Goal: Transaction & Acquisition: Purchase product/service

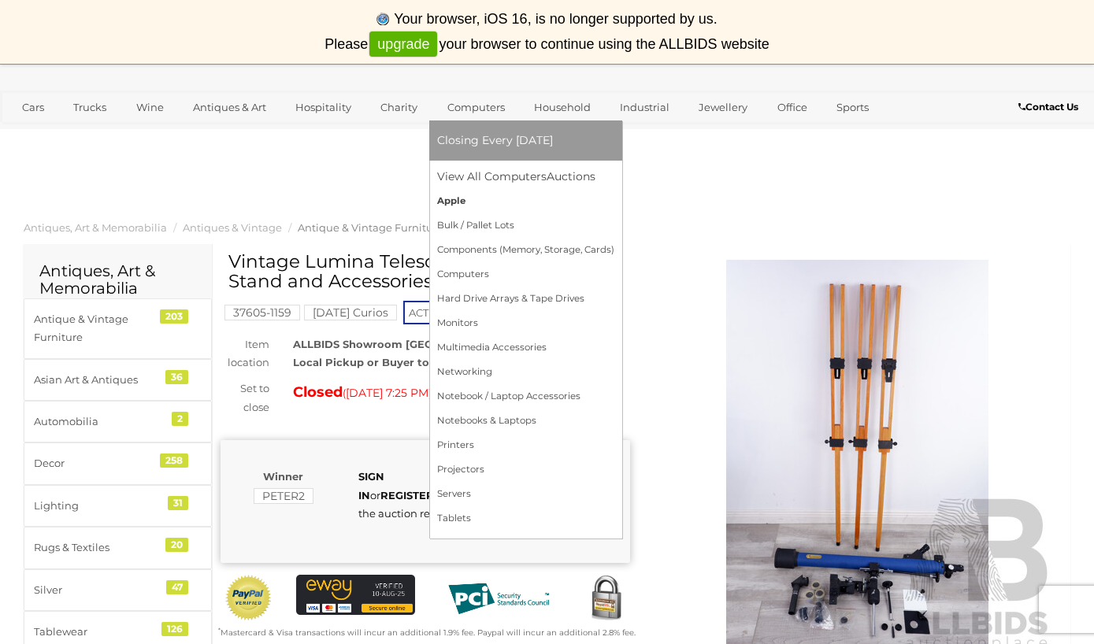
click at [485, 204] on link "Apple" at bounding box center [525, 201] width 177 height 24
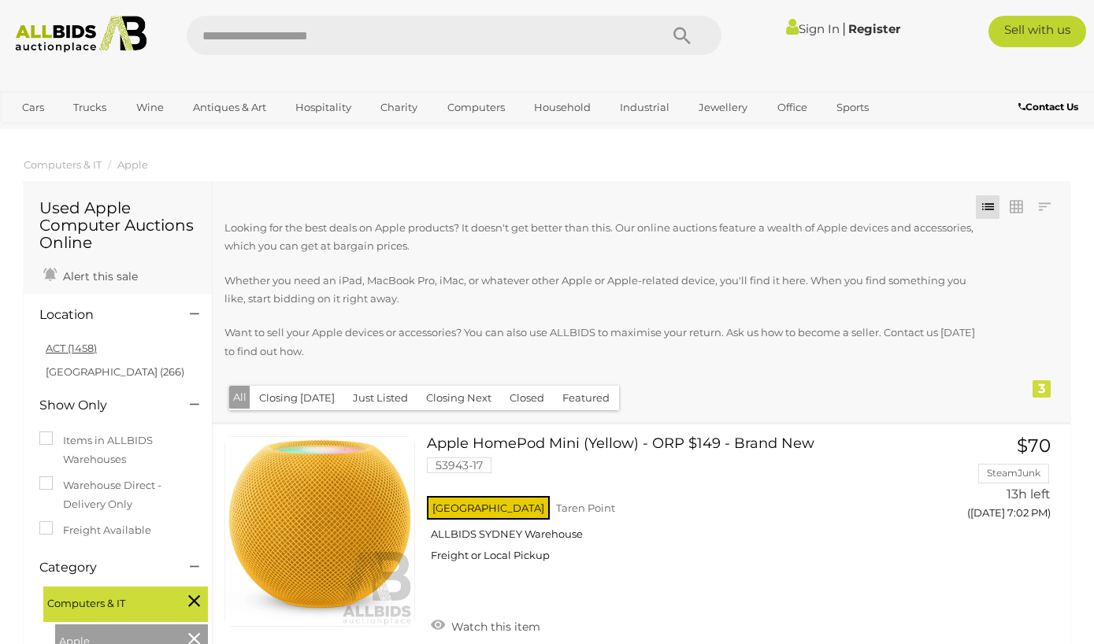
click at [65, 343] on link "ACT (1458)" at bounding box center [71, 348] width 51 height 13
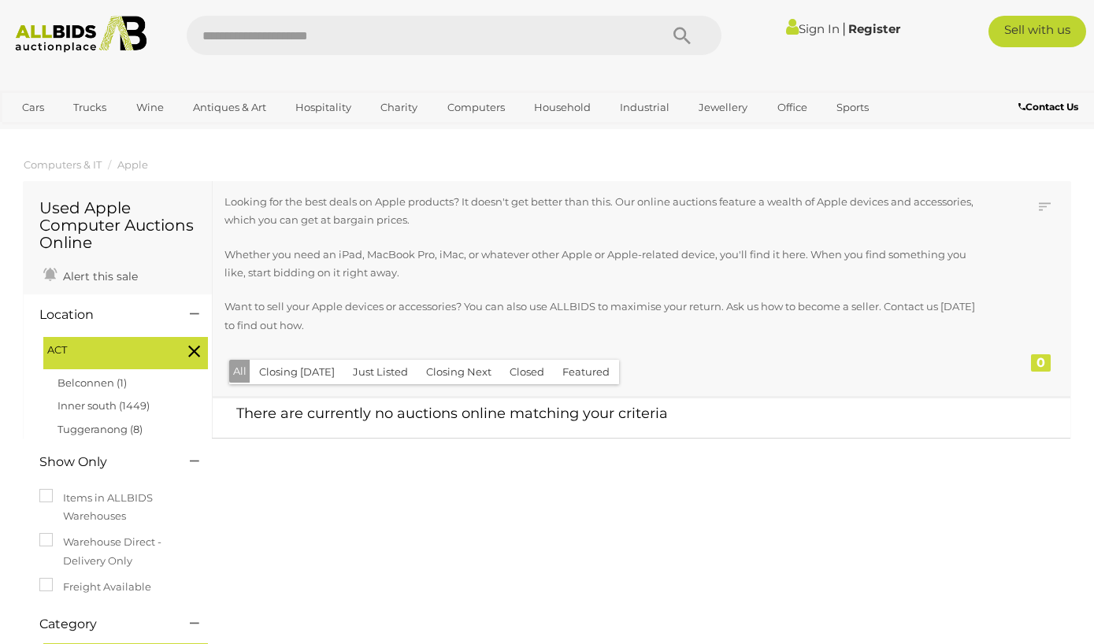
click at [817, 31] on link "Sign In" at bounding box center [813, 28] width 54 height 15
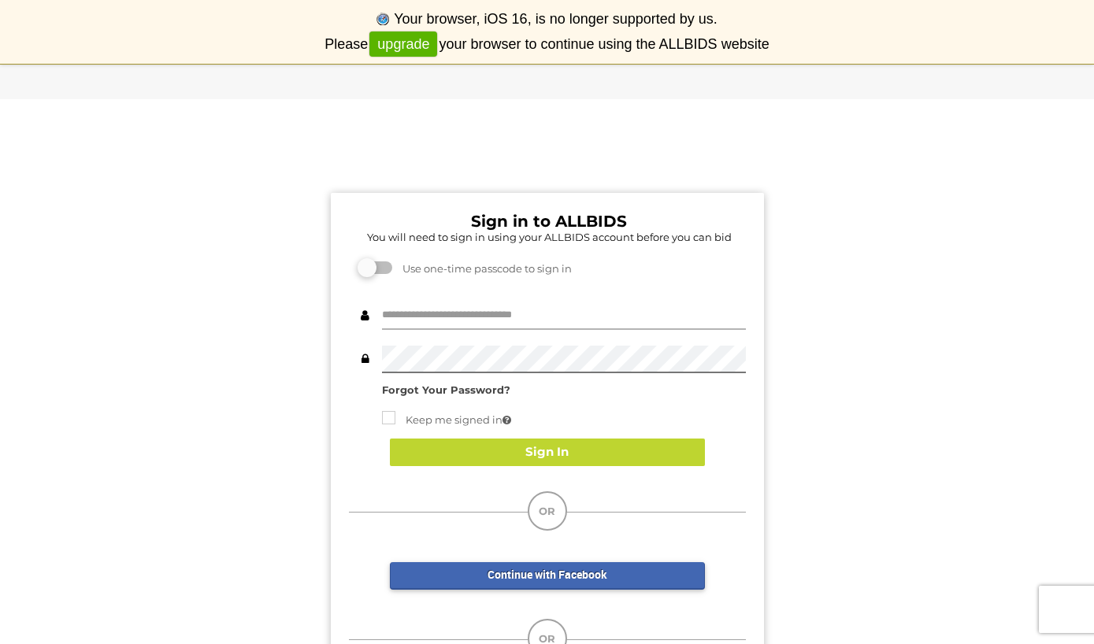
click at [575, 324] on input "text" at bounding box center [564, 316] width 364 height 28
type input "**********"
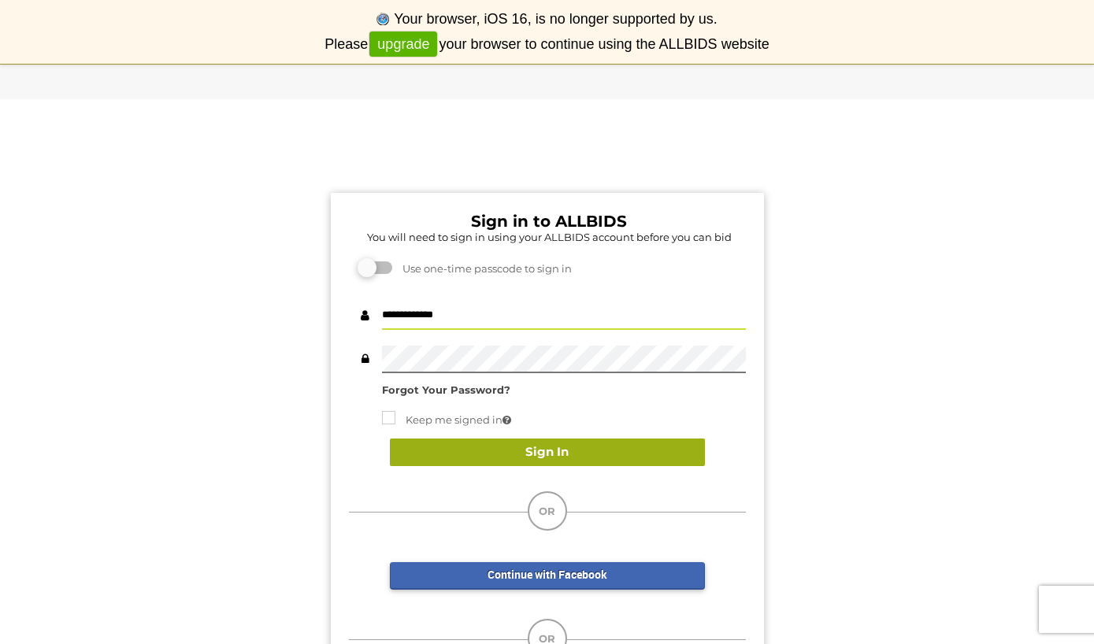
click at [583, 458] on button "Sign In" at bounding box center [547, 453] width 315 height 28
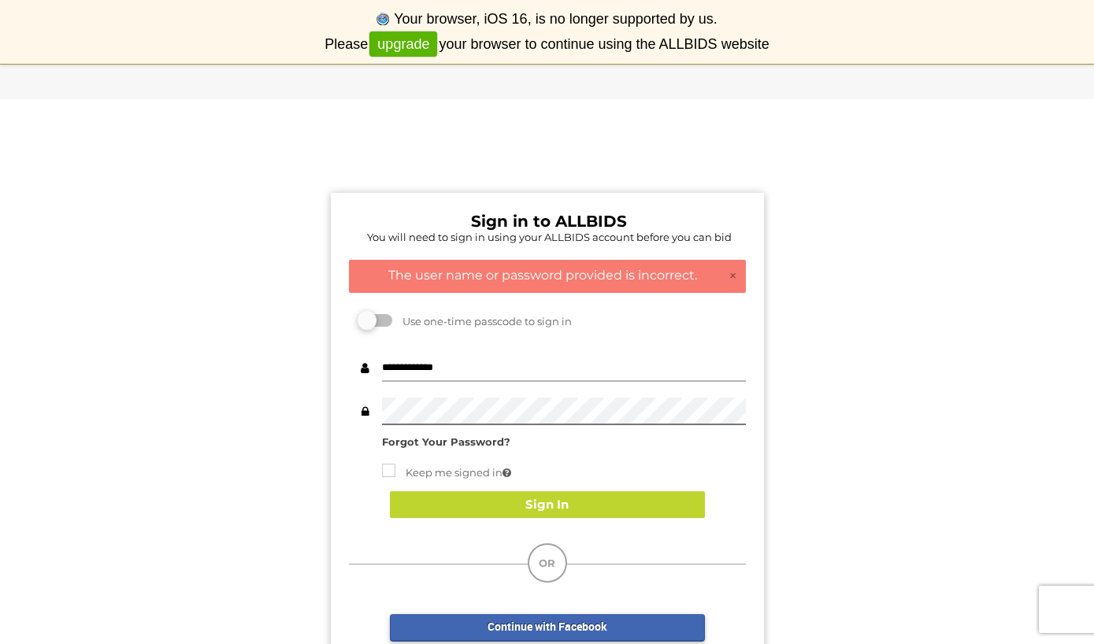
click at [560, 367] on input "**********" at bounding box center [564, 368] width 364 height 28
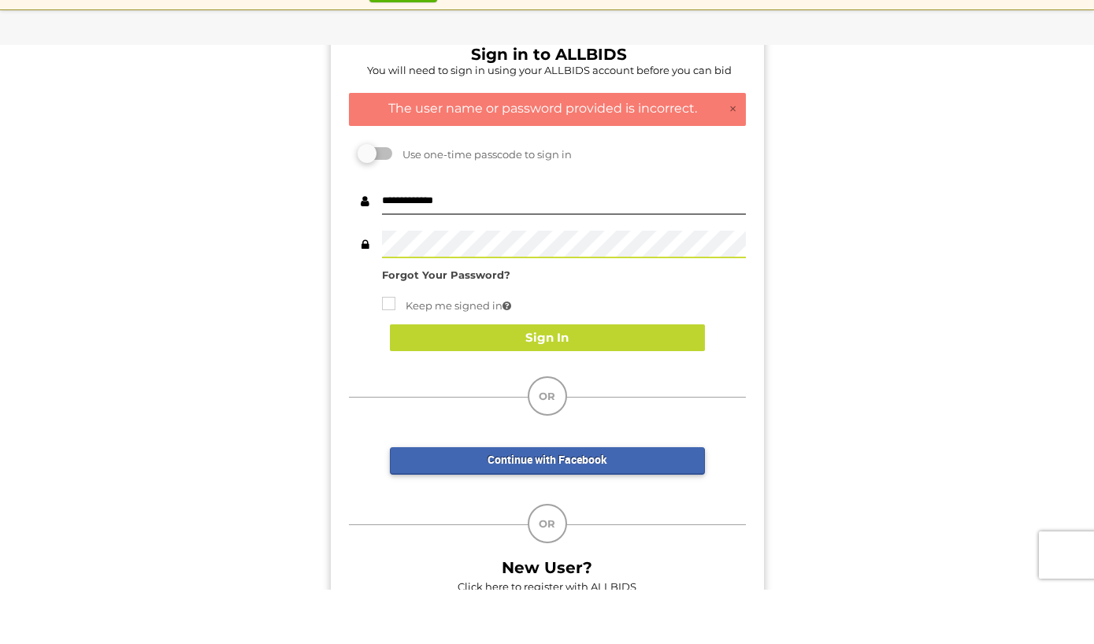
scroll to position [117, 0]
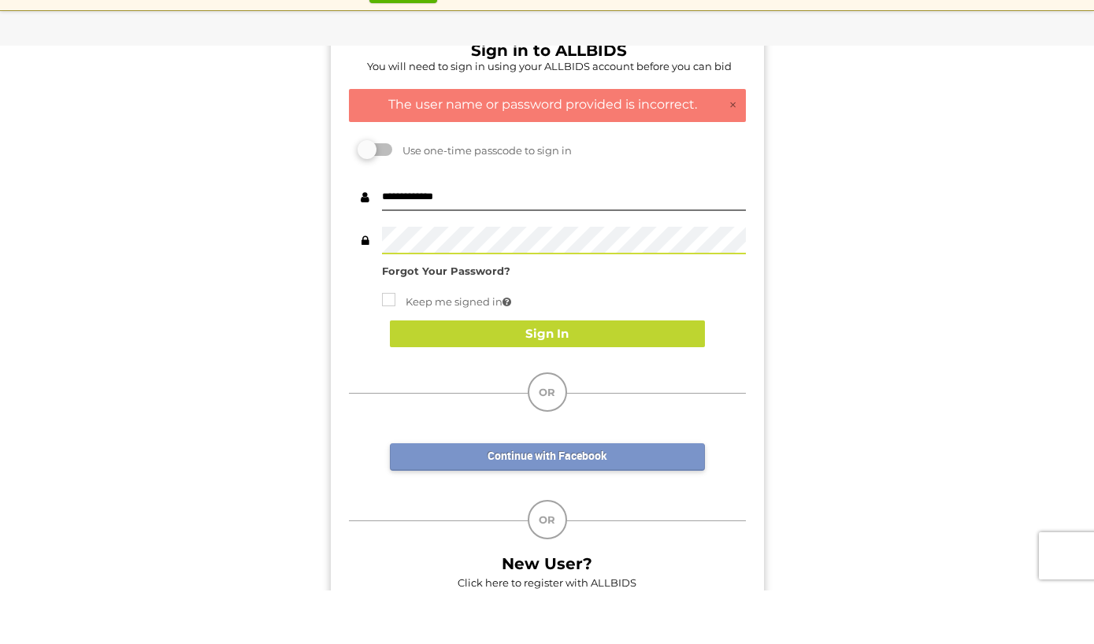
click at [624, 497] on link "Continue with Facebook" at bounding box center [547, 511] width 315 height 28
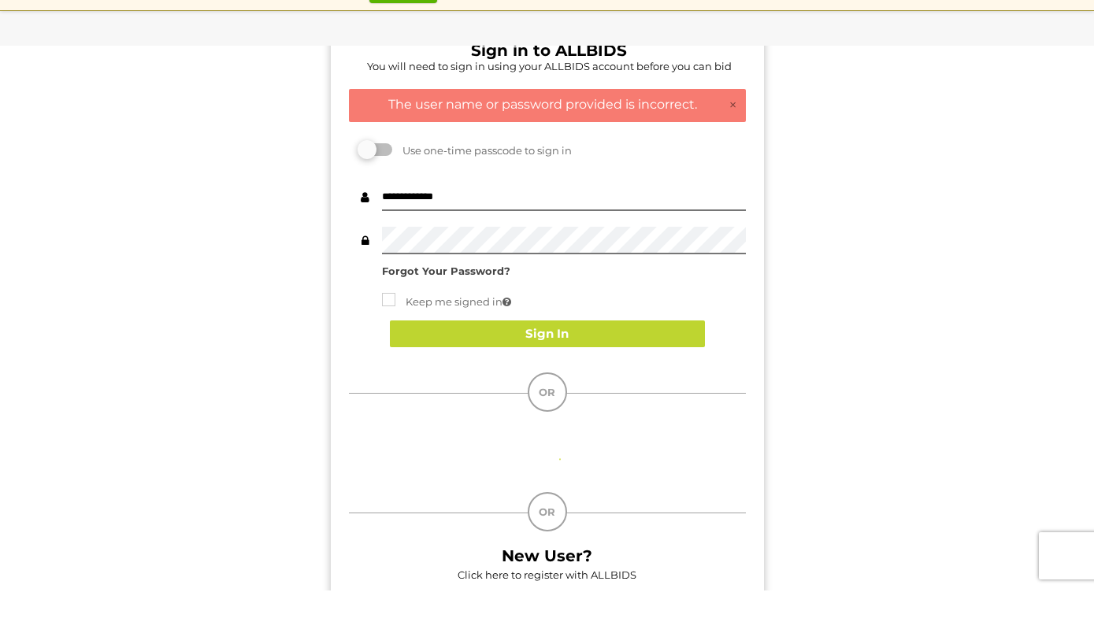
scroll to position [171, 0]
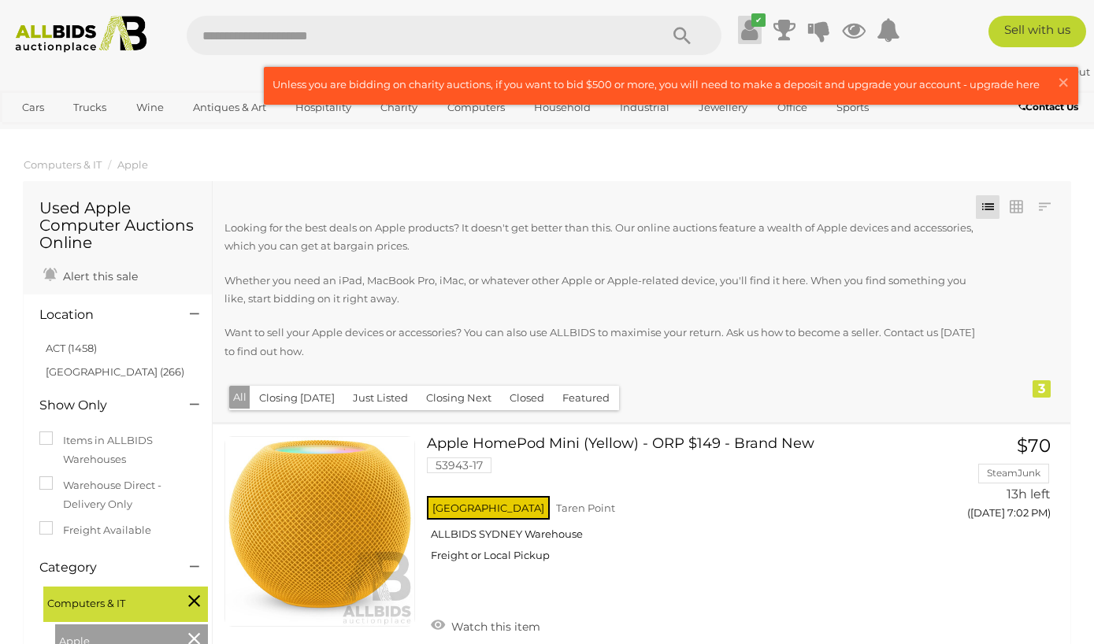
click at [750, 39] on icon at bounding box center [749, 30] width 17 height 28
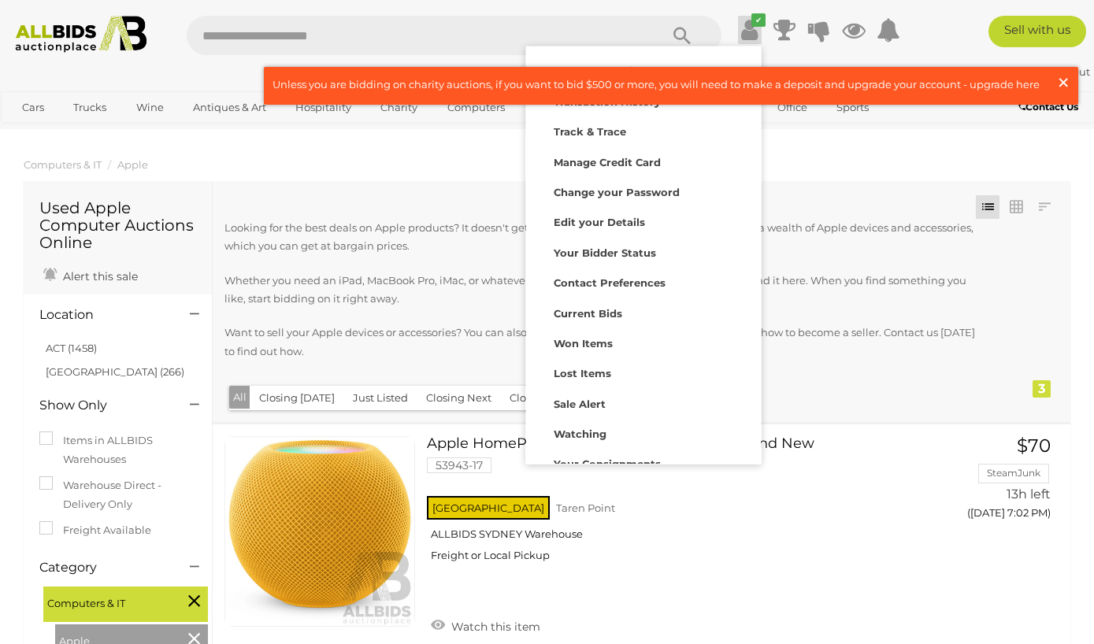
click at [1067, 85] on span "×" at bounding box center [1063, 82] width 14 height 31
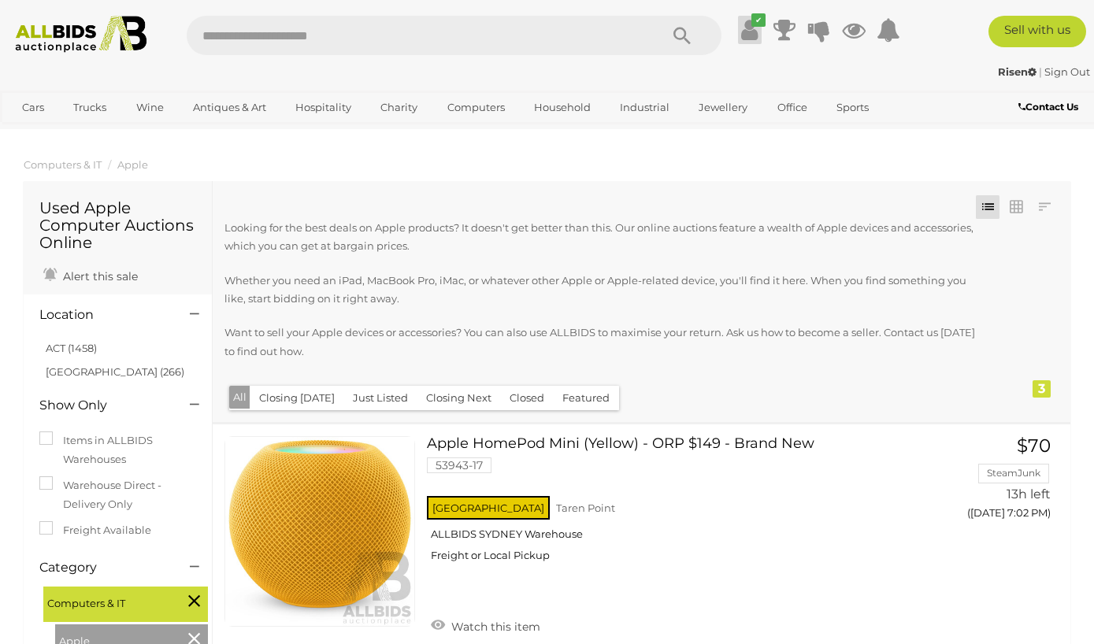
click at [756, 34] on icon at bounding box center [749, 30] width 17 height 28
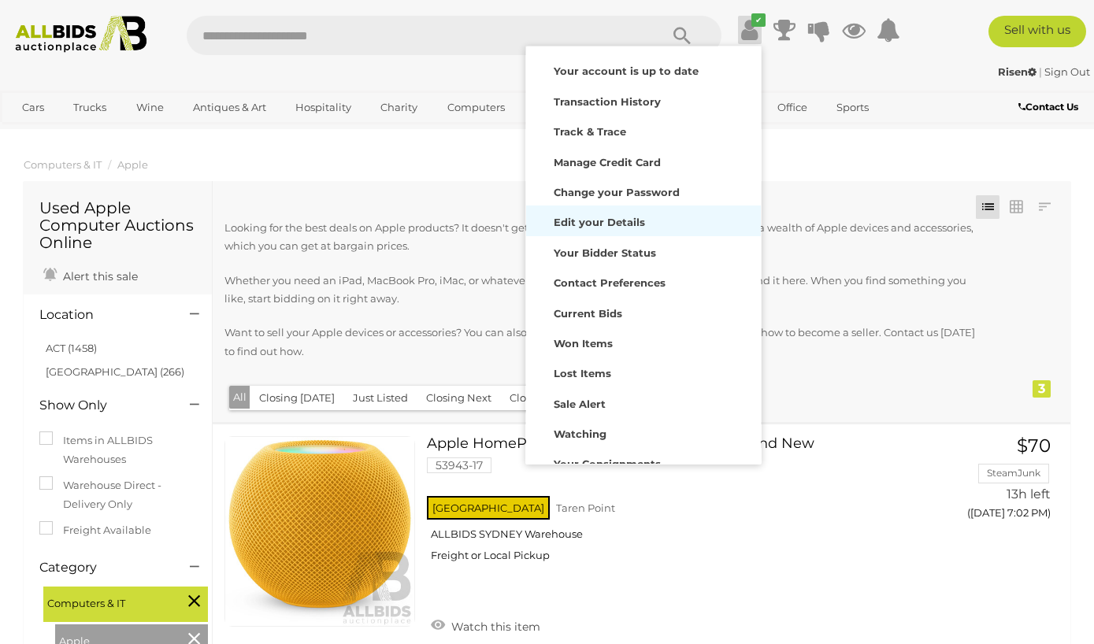
click at [638, 227] on strong "Edit your Details" at bounding box center [599, 222] width 91 height 13
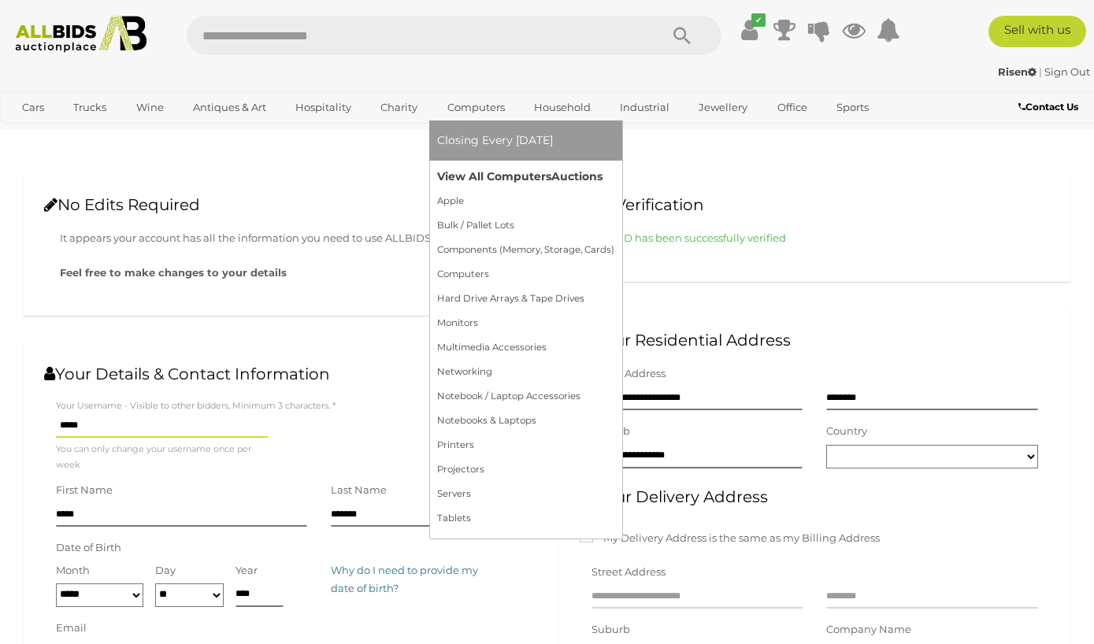
click at [523, 183] on link "View All Computers Auctions" at bounding box center [525, 177] width 177 height 24
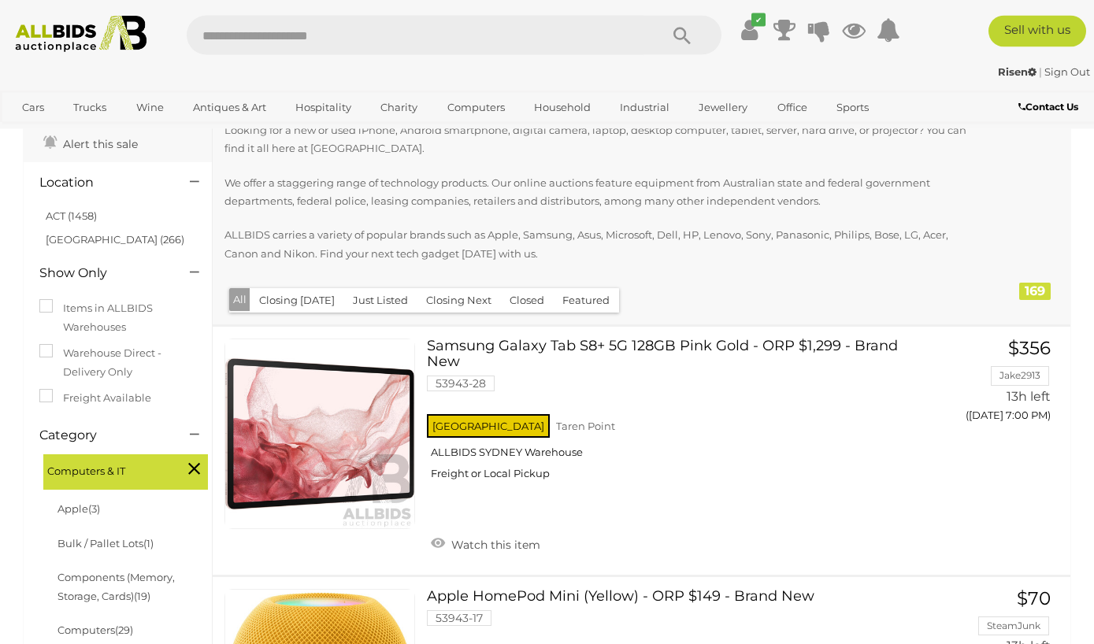
scroll to position [98, 0]
click at [66, 210] on link "ACT (1458)" at bounding box center [71, 215] width 51 height 13
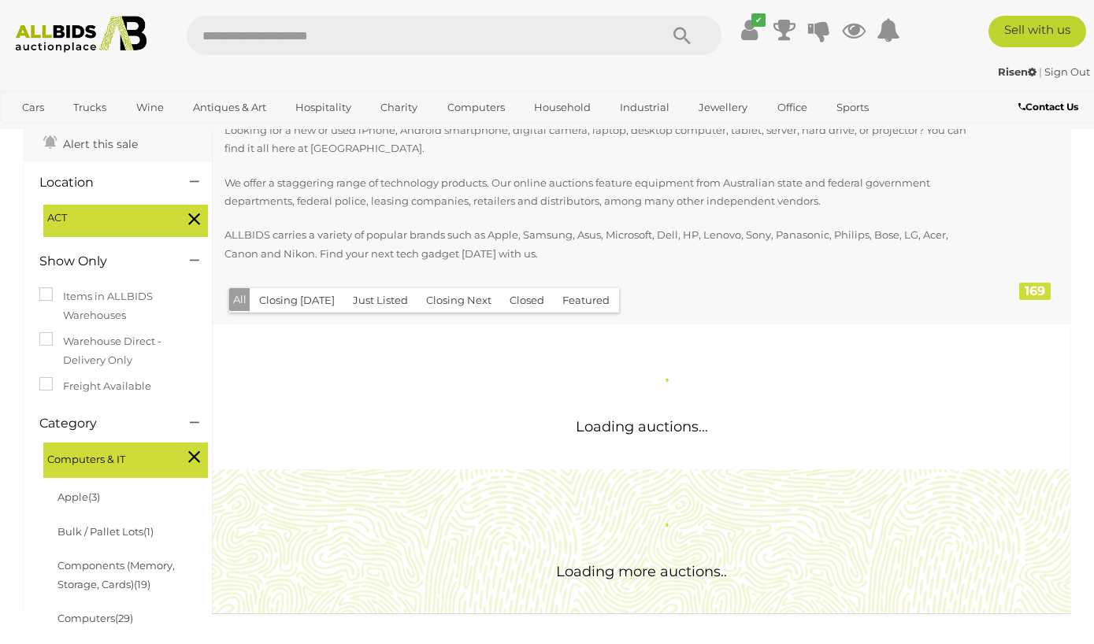
scroll to position [0, 0]
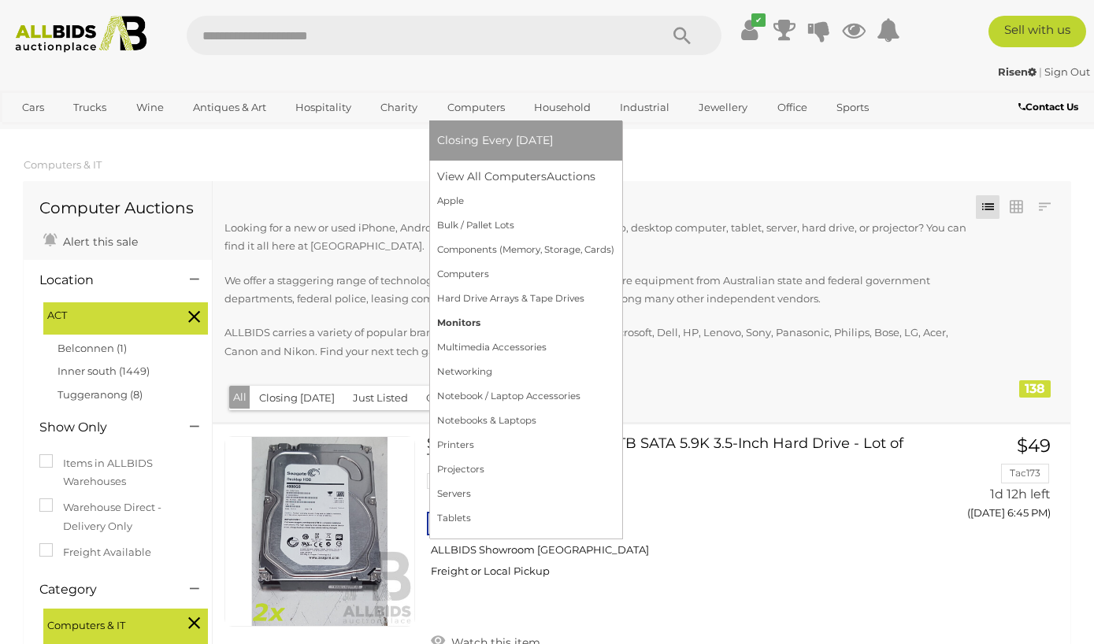
click at [473, 330] on link "Monitors" at bounding box center [525, 323] width 177 height 24
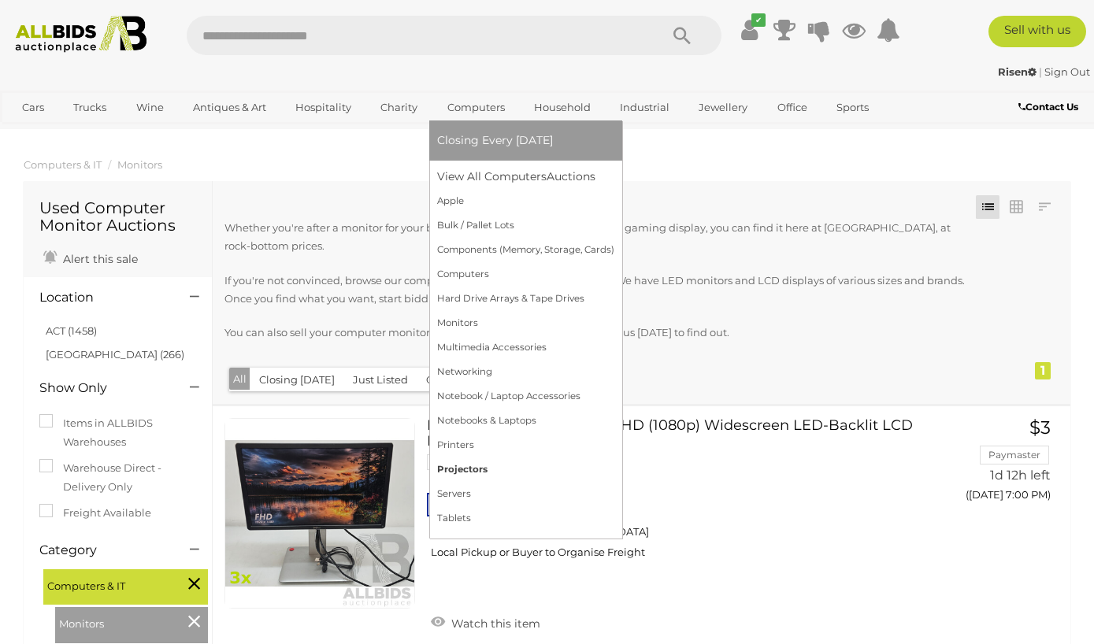
click at [488, 474] on link "Projectors" at bounding box center [525, 470] width 177 height 24
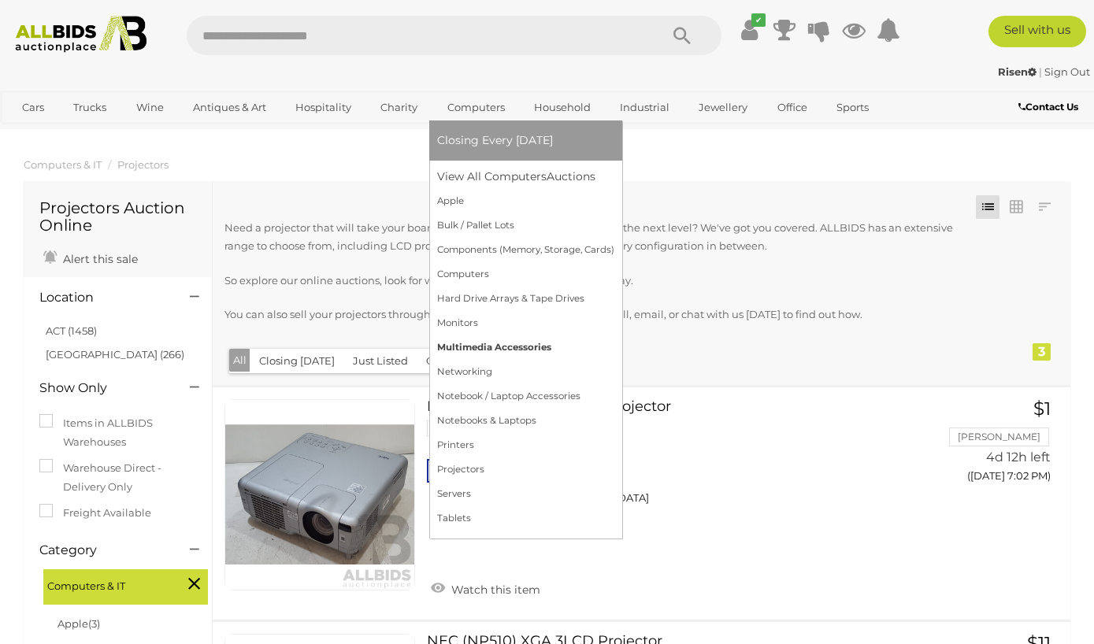
click at [509, 348] on link "Multimedia Accessories" at bounding box center [525, 347] width 177 height 24
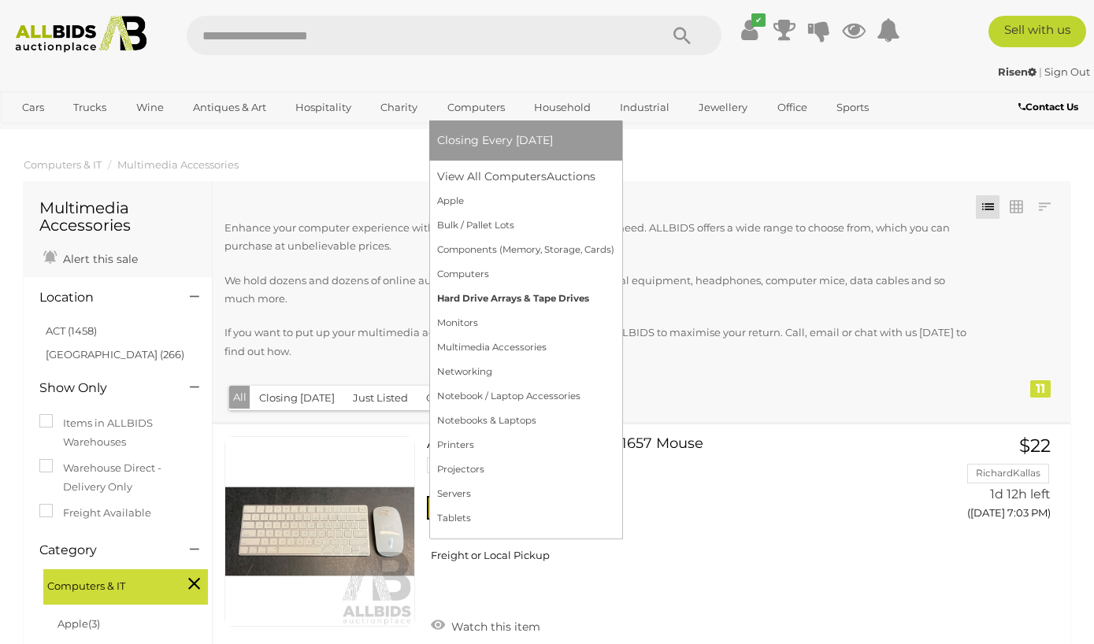
click at [530, 296] on link "Hard Drive Arrays & Tape Drives" at bounding box center [525, 299] width 177 height 24
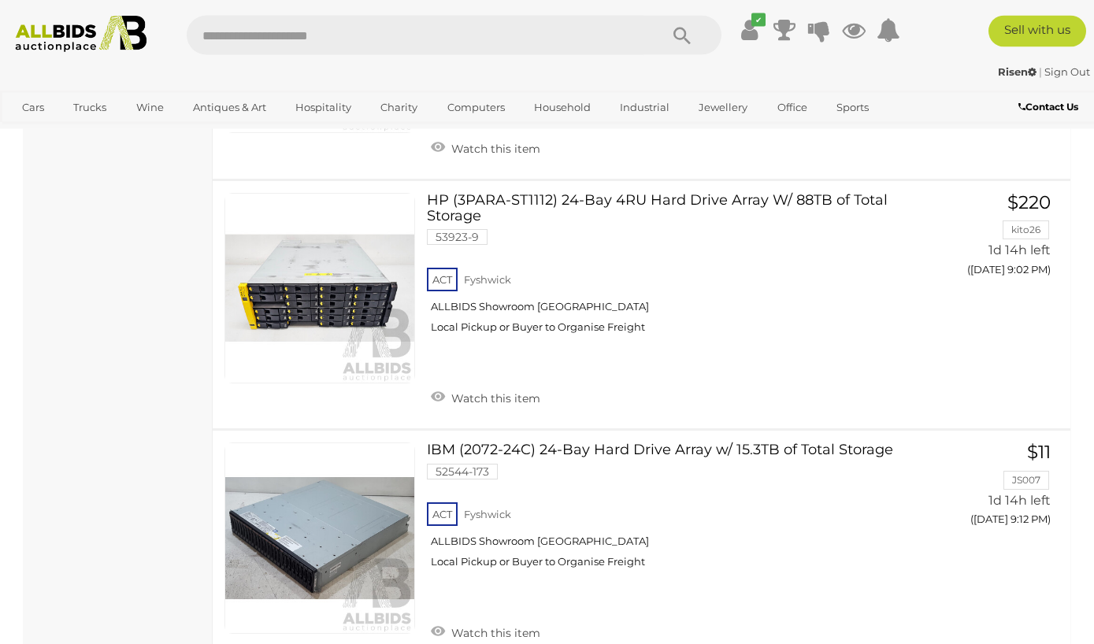
scroll to position [1411, 0]
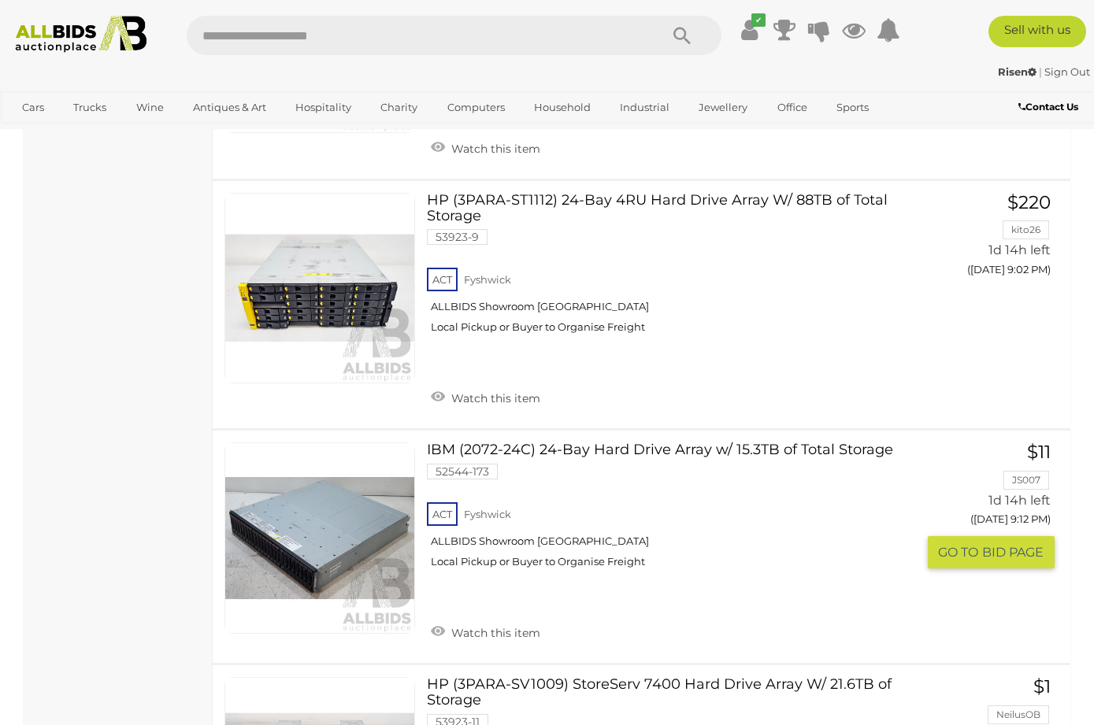
click at [352, 539] on link at bounding box center [319, 538] width 191 height 191
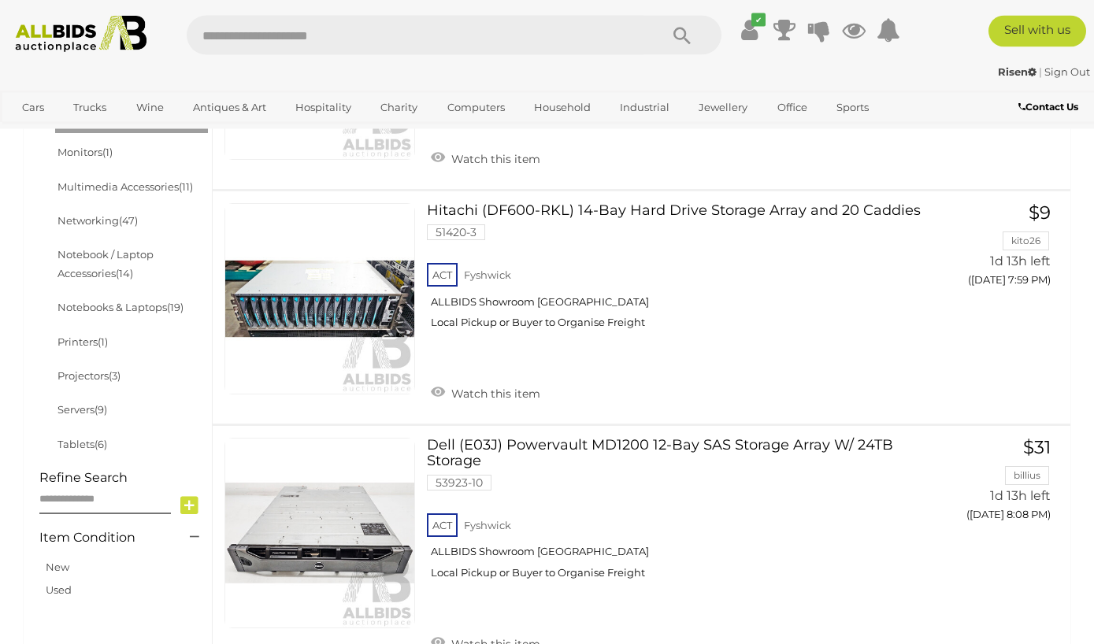
scroll to position [634, 0]
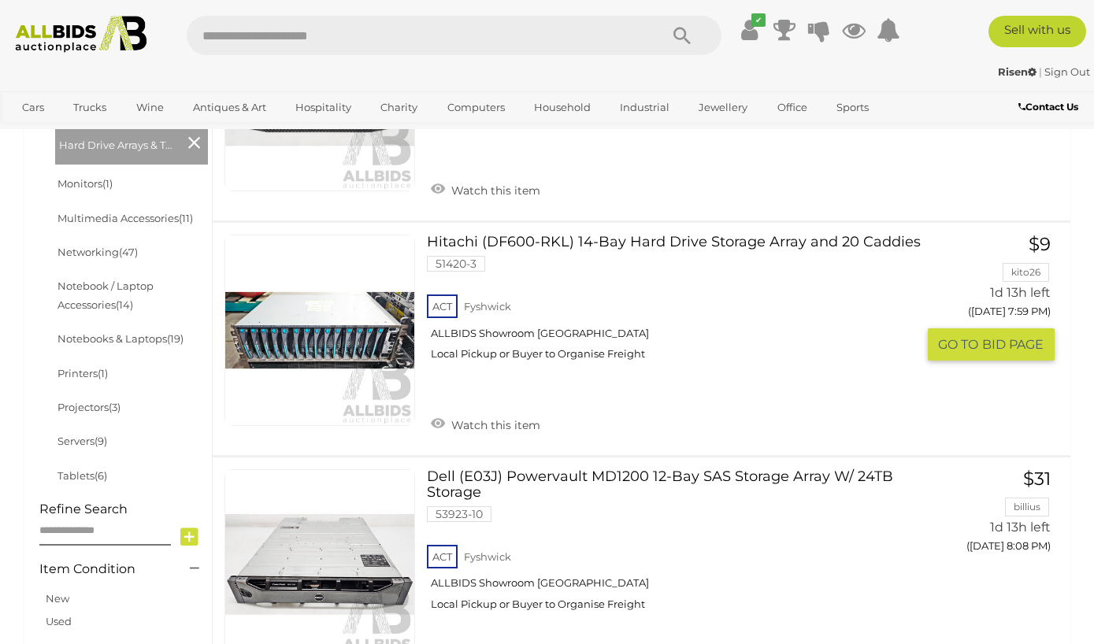
click at [276, 336] on link at bounding box center [319, 330] width 191 height 191
click at [54, 33] on img at bounding box center [81, 34] width 146 height 37
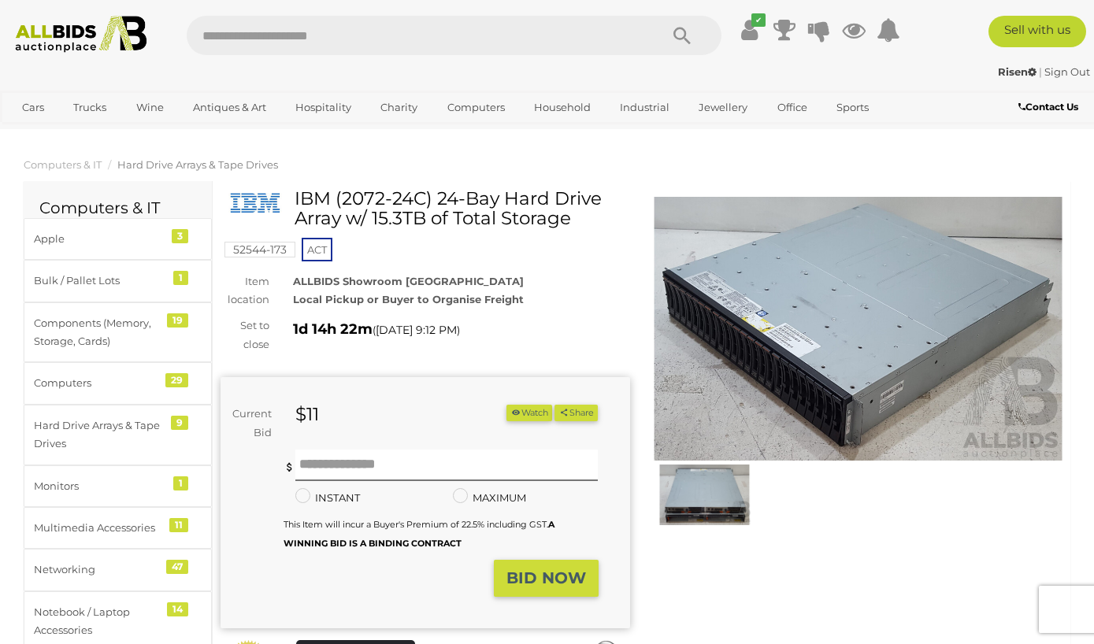
scroll to position [1, 0]
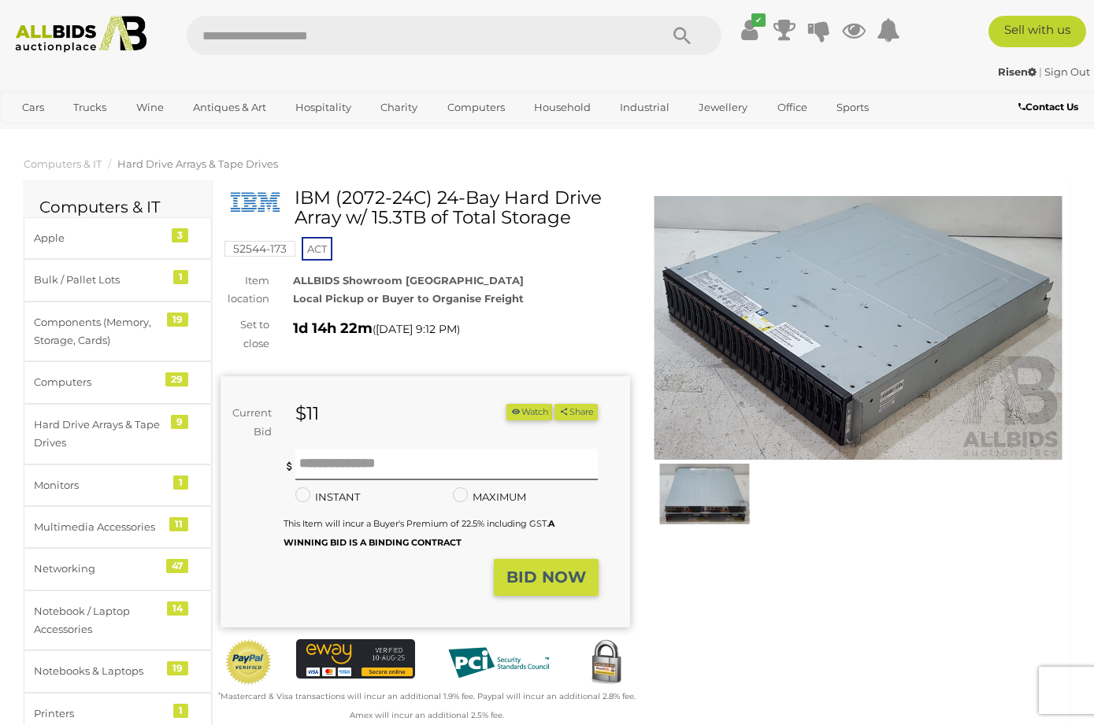
click at [884, 390] on img at bounding box center [858, 328] width 409 height 264
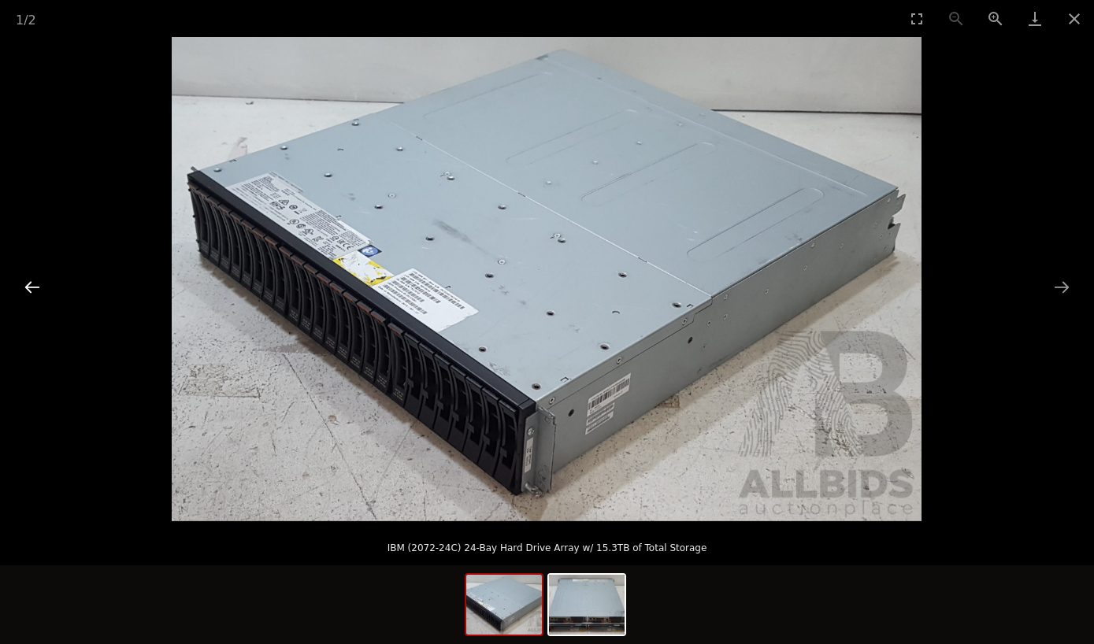
click at [24, 294] on button "Previous slide" at bounding box center [32, 287] width 33 height 31
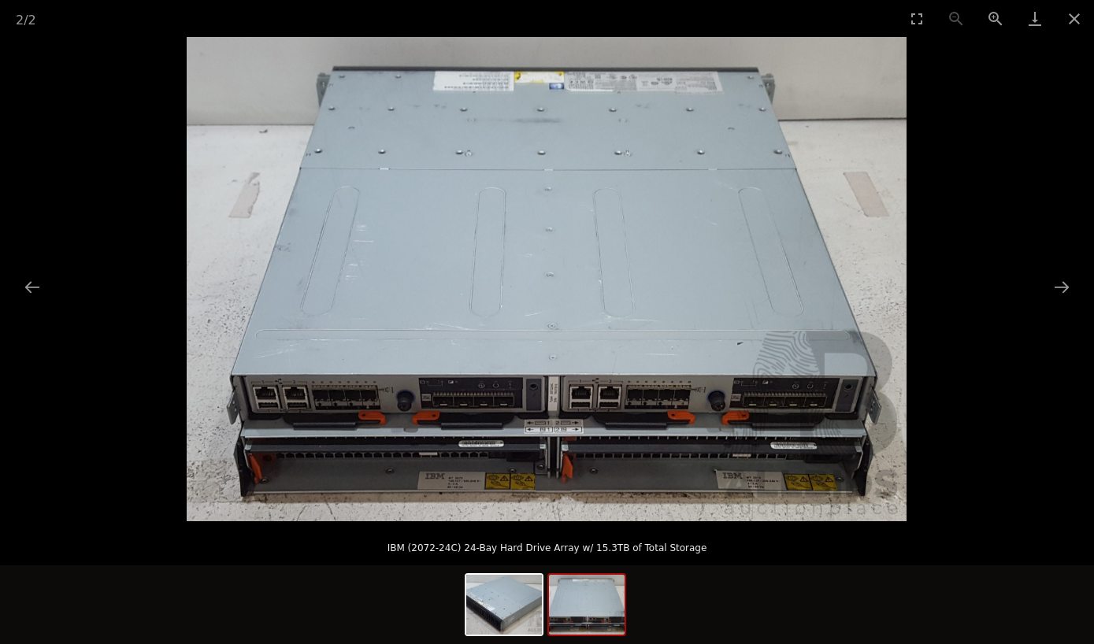
click at [810, 343] on img at bounding box center [547, 279] width 720 height 484
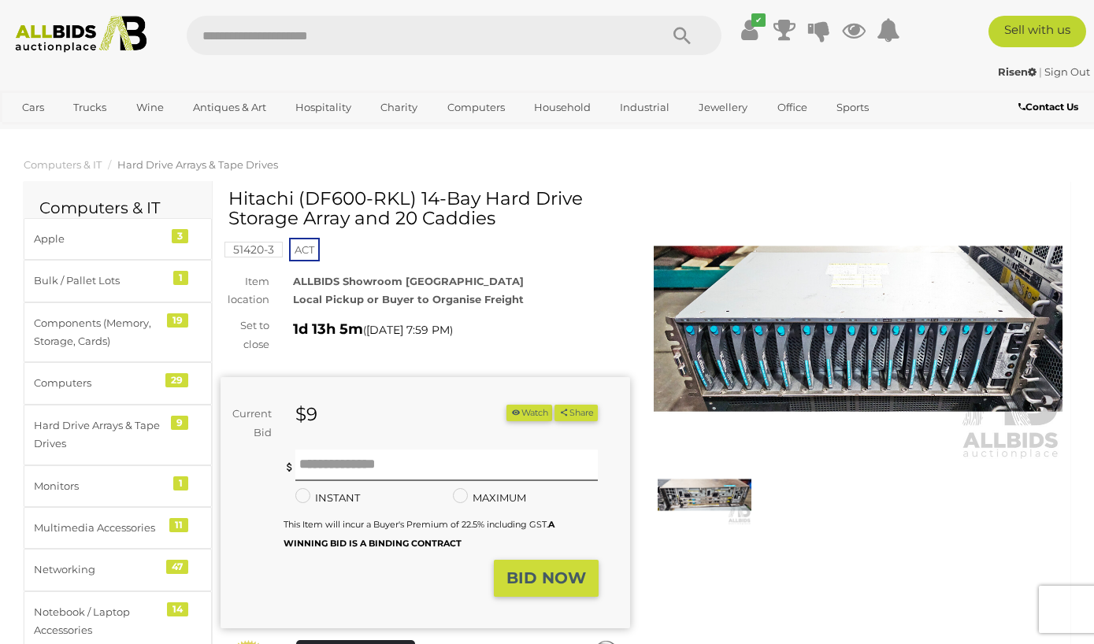
click at [720, 509] on img at bounding box center [705, 495] width 94 height 61
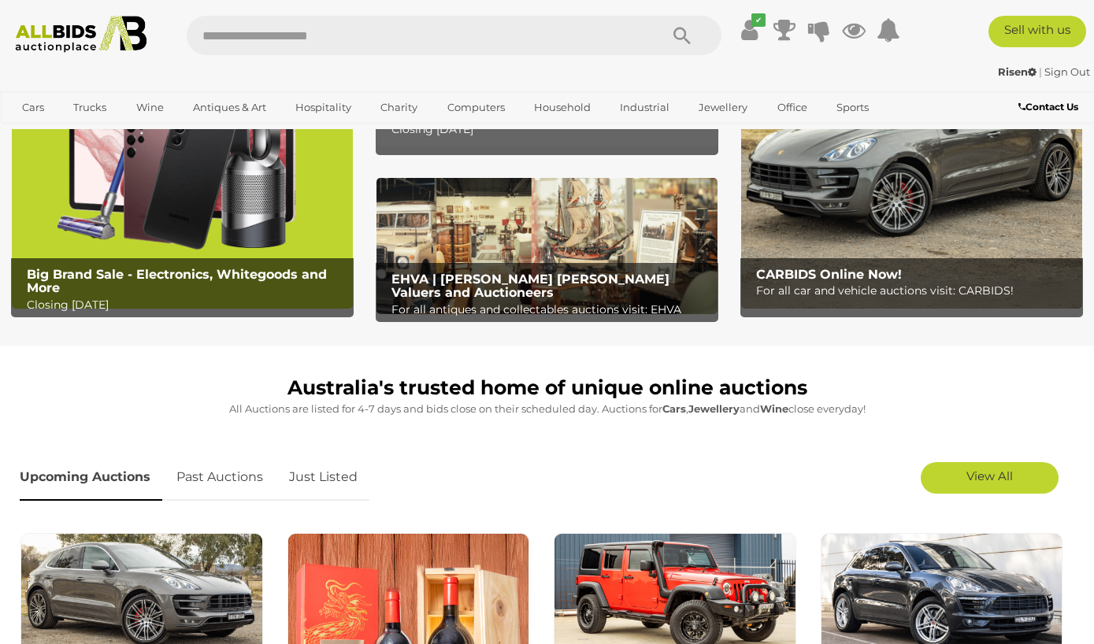
scroll to position [160, 0]
